Goal: Transaction & Acquisition: Purchase product/service

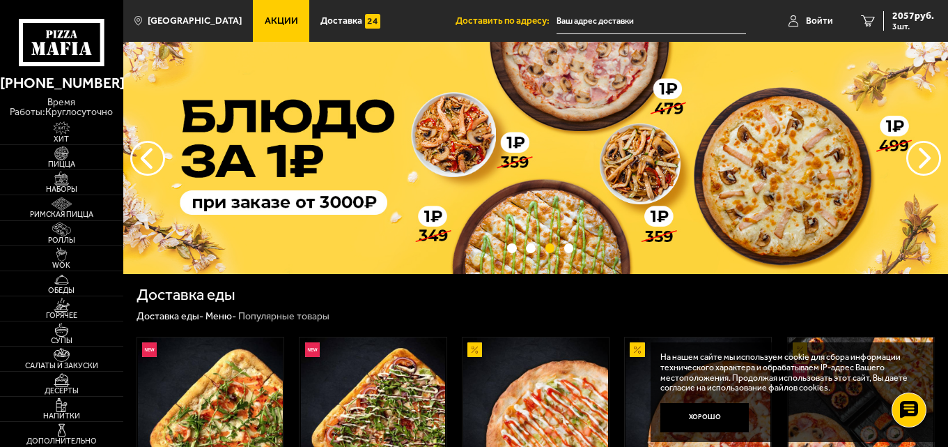
click at [265, 23] on span "Акции" at bounding box center [281, 21] width 33 height 10
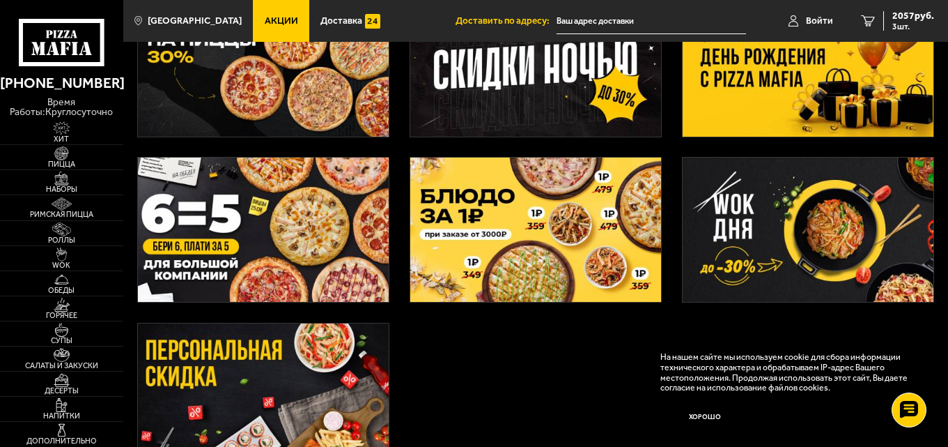
click at [792, 85] on img at bounding box center [809, 64] width 252 height 144
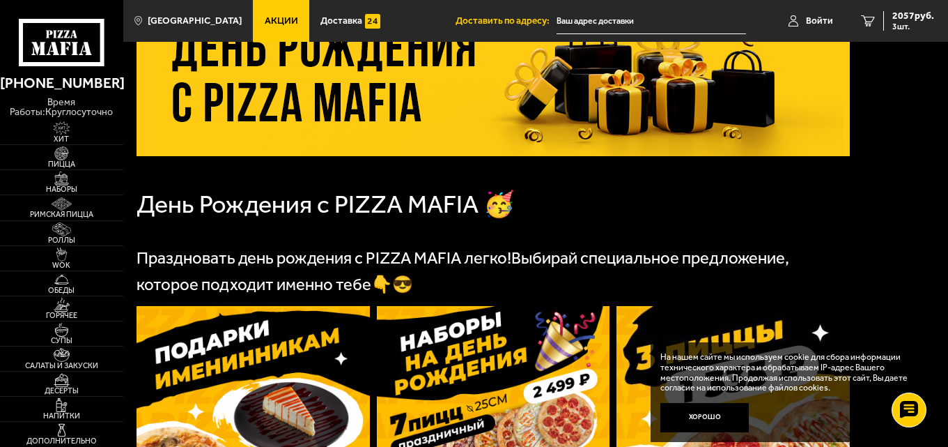
scroll to position [348, 0]
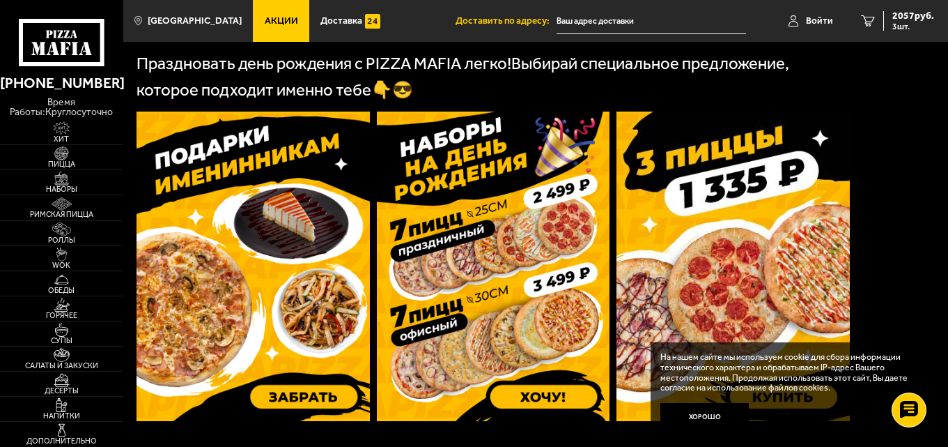
click at [295, 272] on img at bounding box center [253, 265] width 233 height 309
click at [70, 158] on img at bounding box center [61, 153] width 38 height 14
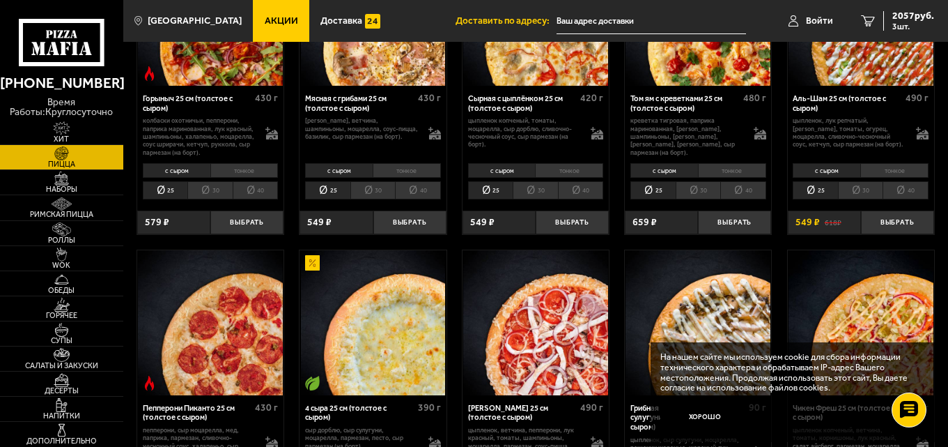
scroll to position [488, 0]
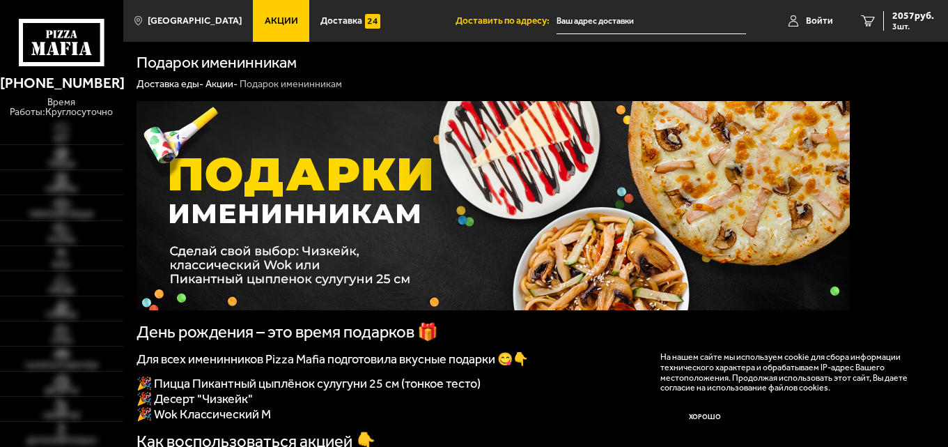
scroll to position [279, 0]
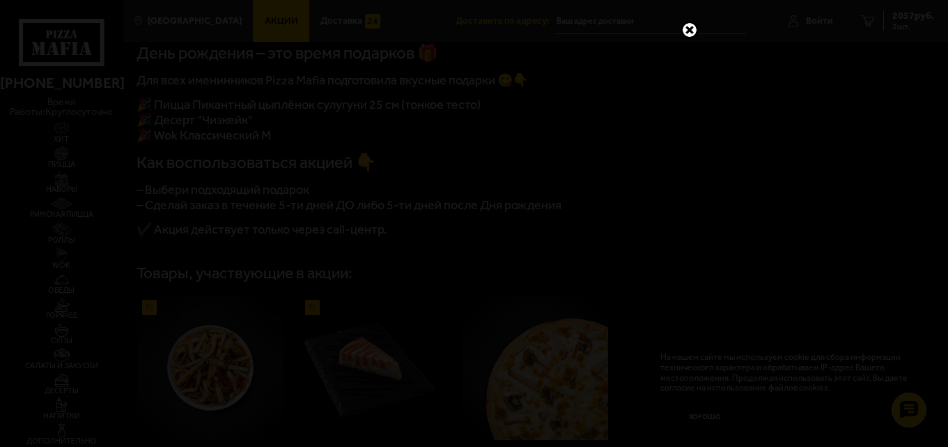
click at [688, 31] on link at bounding box center [690, 30] width 18 height 18
